Goal: Information Seeking & Learning: Learn about a topic

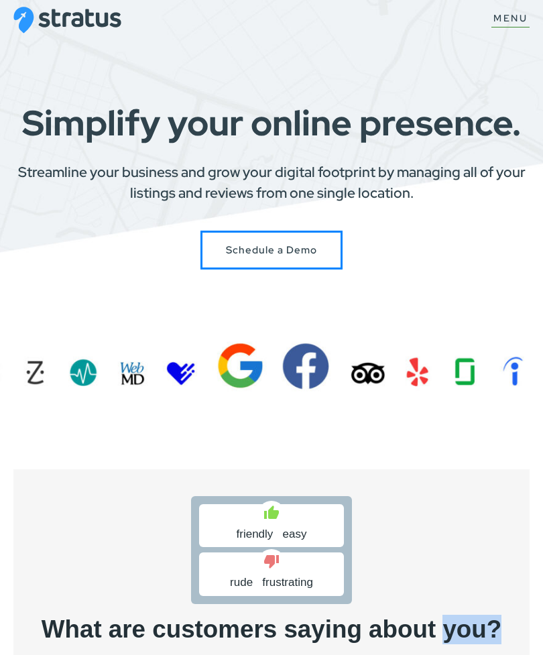
click at [151, 651] on p "Receive a no-cost review from Stratus to see top customer views on your listing" at bounding box center [271, 659] width 462 height 17
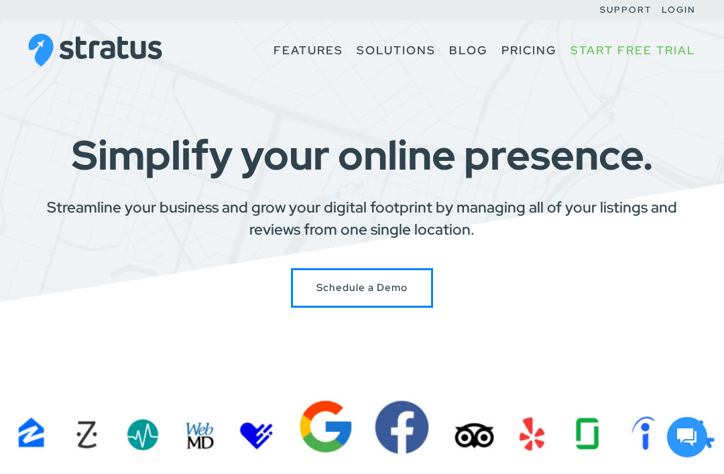
scroll to position [1, 0]
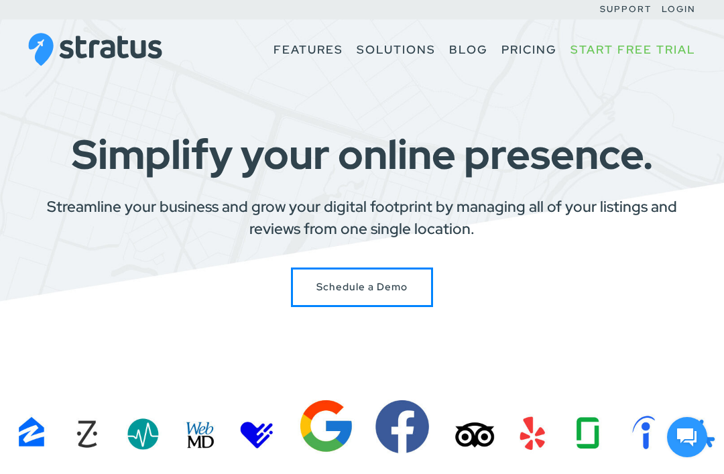
click at [268, 155] on h1 "Simplify your online presence." at bounding box center [361, 154] width 667 height 41
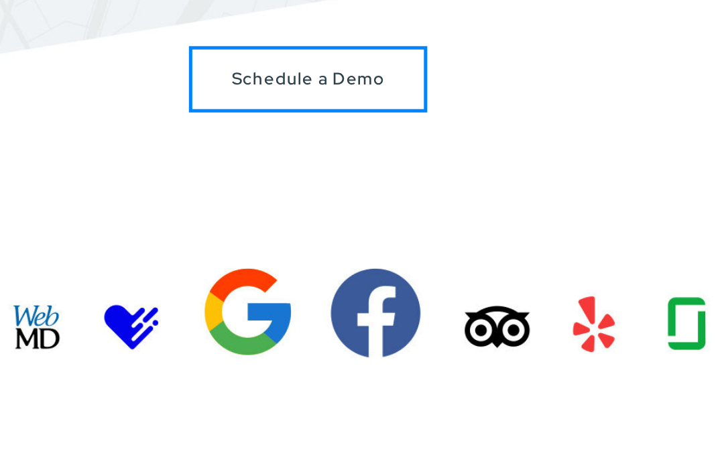
scroll to position [74, 0]
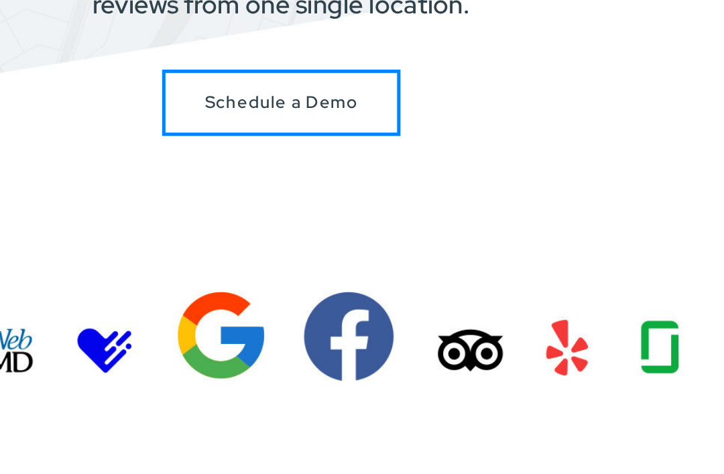
click at [387, 60] on div "Simplify your online presence. Streamline your business and grow your digital f…" at bounding box center [361, 146] width 667 height 172
click at [342, 194] on div "Schedule a Demo" at bounding box center [361, 214] width 667 height 40
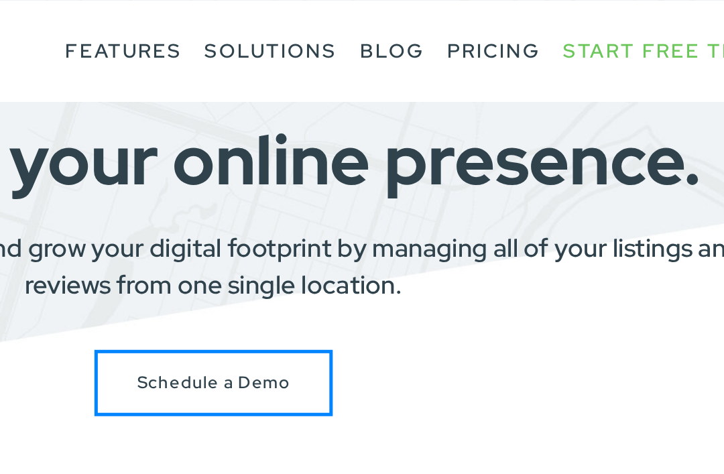
scroll to position [60, 0]
click at [408, 60] on section "Simplify your online presence. Streamline your business and grow your digital f…" at bounding box center [362, 174] width 724 height 469
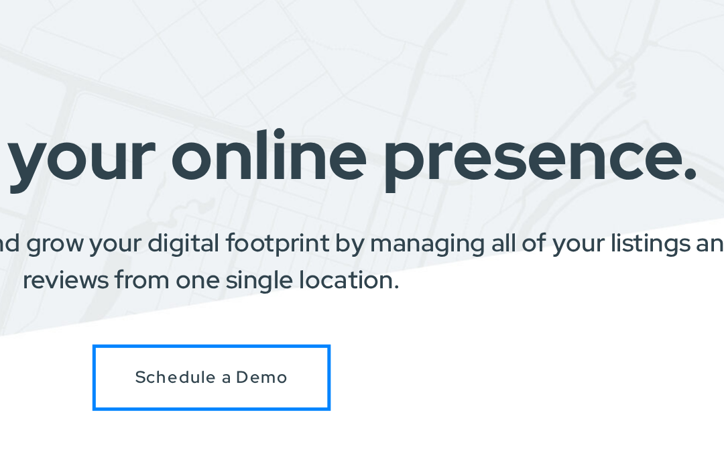
scroll to position [0, 0]
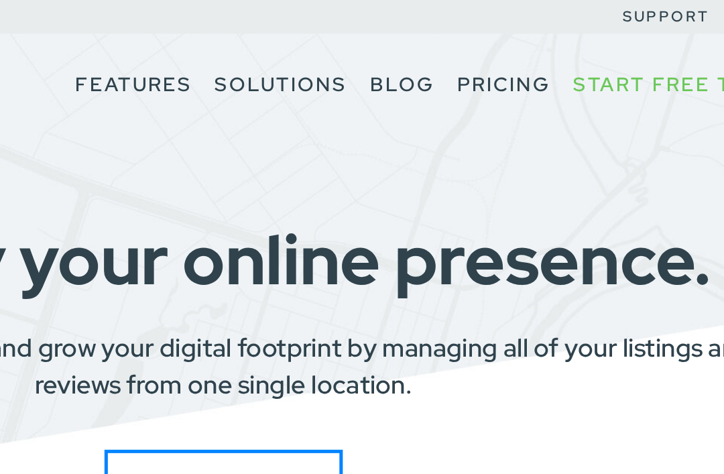
click at [221, 175] on h1 "Simplify your online presence." at bounding box center [361, 155] width 667 height 41
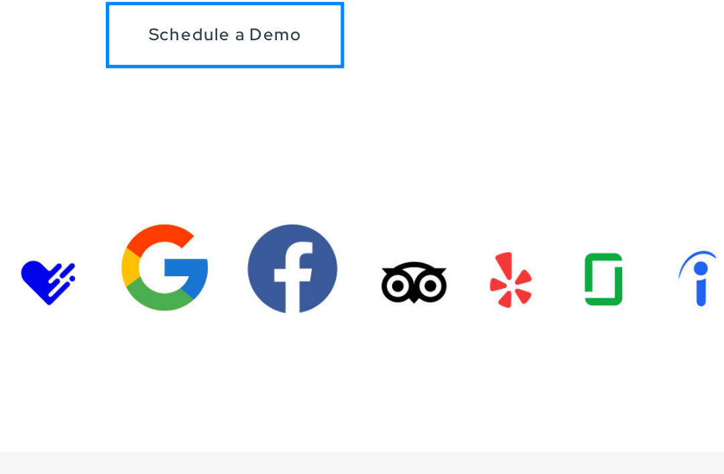
scroll to position [78, 0]
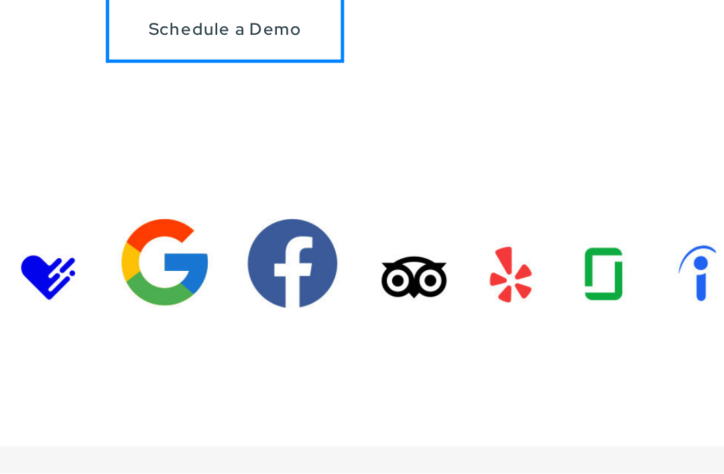
click at [170, 173] on section "Simplify your online presence. Streamline your business and grow your digital f…" at bounding box center [362, 156] width 724 height 469
click at [73, 177] on section "Simplify your online presence. Streamline your business and grow your digital f…" at bounding box center [362, 156] width 724 height 469
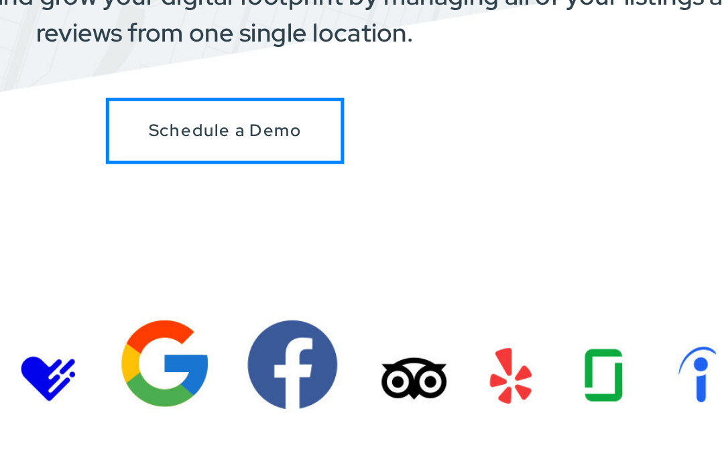
click at [319, 231] on section "Simplify your online presence. Streamline your business and grow your digital f…" at bounding box center [362, 156] width 724 height 469
click at [367, 224] on section "Simplify your online presence. Streamline your business and grow your digital f…" at bounding box center [362, 156] width 724 height 469
click at [364, 221] on section "Simplify your online presence. Streamline your business and grow your digital f…" at bounding box center [362, 156] width 724 height 469
click at [367, 237] on section "Simplify your online presence. Streamline your business and grow your digital f…" at bounding box center [362, 156] width 724 height 469
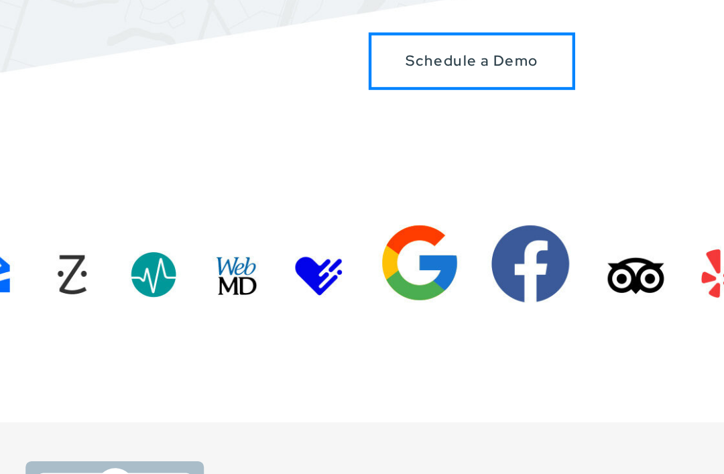
scroll to position [129, 0]
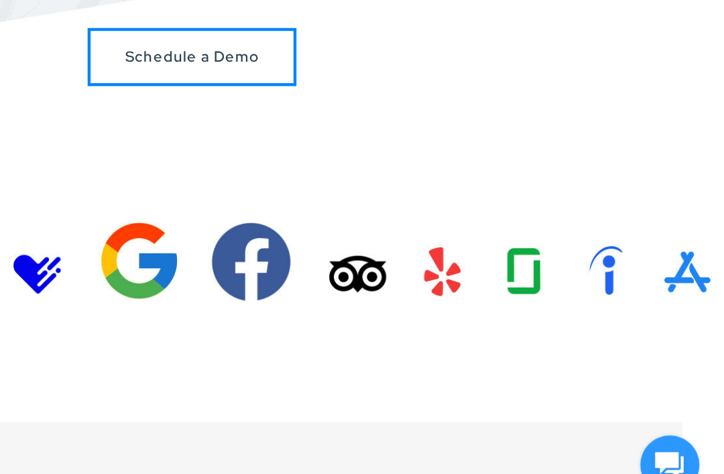
click at [454, 176] on section "Simplify your online presence. Streamline your business and grow your digital f…" at bounding box center [362, 105] width 724 height 469
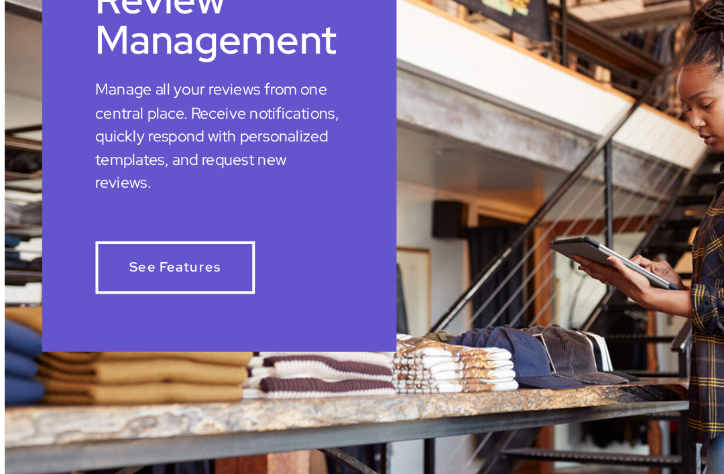
scroll to position [800, 0]
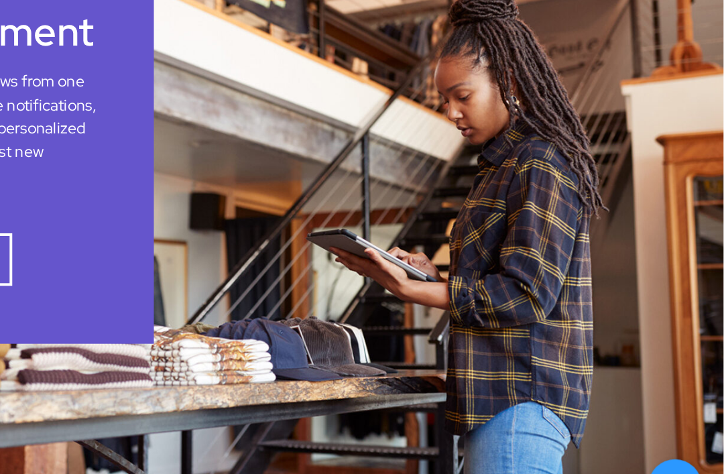
click at [28, 161] on div "Review Management Manage all your reviews from one central place. Receive notif…" at bounding box center [161, 168] width 267 height 322
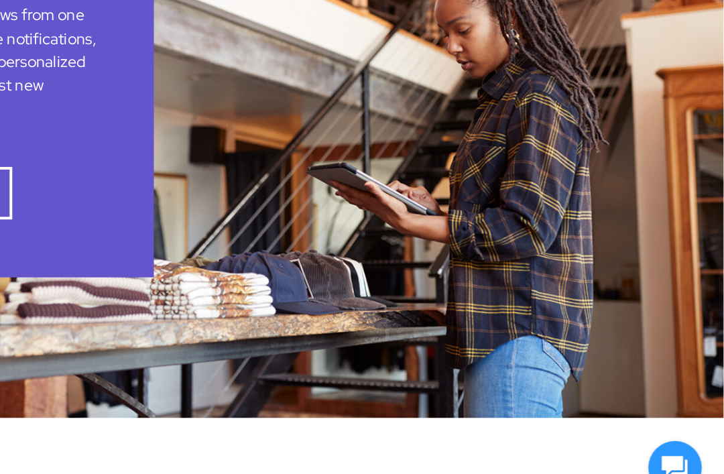
scroll to position [837, 0]
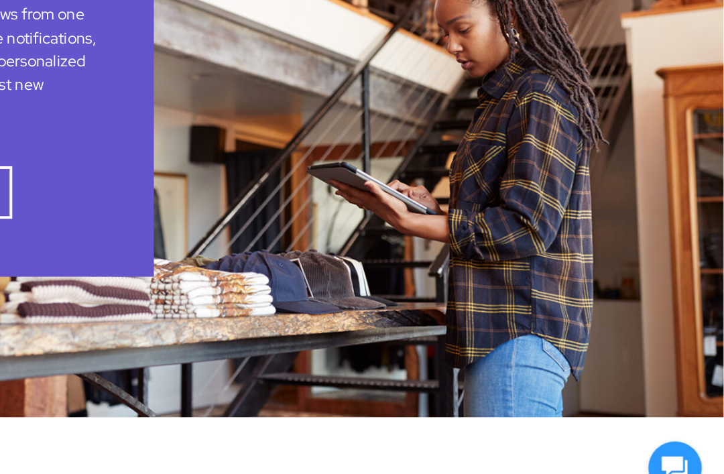
click at [68, 86] on p "Manage all your reviews from one central place. Receive notifications, quickly …" at bounding box center [161, 130] width 186 height 88
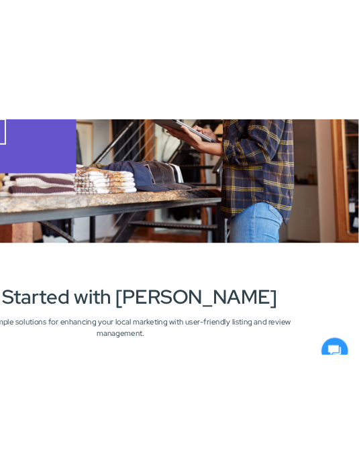
scroll to position [964, 0]
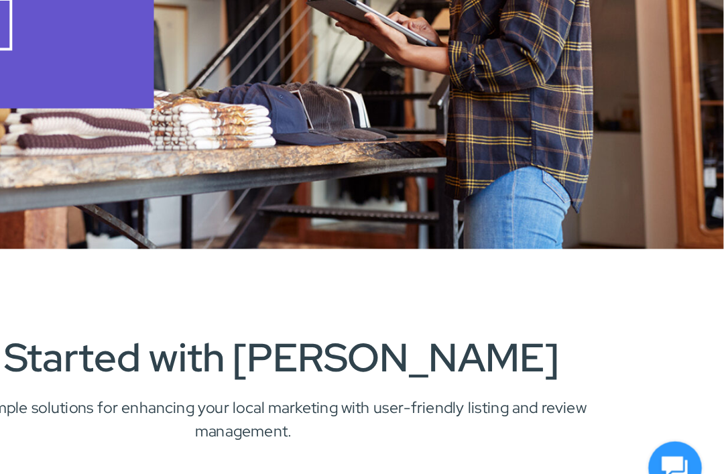
click at [1, 109] on img "Review Management" at bounding box center [362, 71] width 804 height 402
click at [544, 158] on img "Review Management" at bounding box center [362, 71] width 804 height 402
